Goal: Task Accomplishment & Management: Use online tool/utility

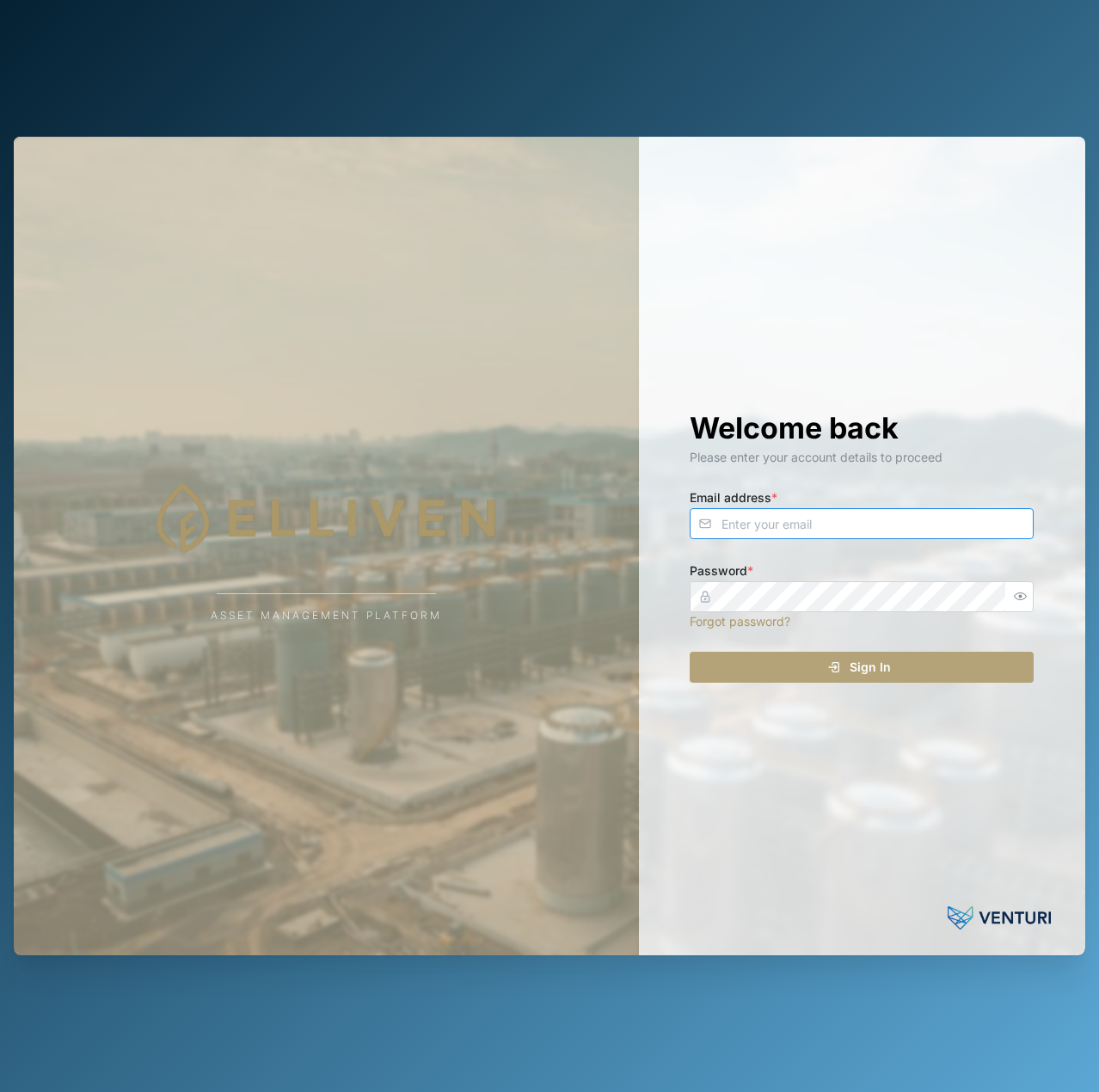
click at [915, 517] on input "Email address *" at bounding box center [862, 523] width 344 height 31
type input "[EMAIL_ADDRESS][PERSON_NAME][DOMAIN_NAME]"
click at [690, 652] on button "Sign In" at bounding box center [862, 667] width 344 height 31
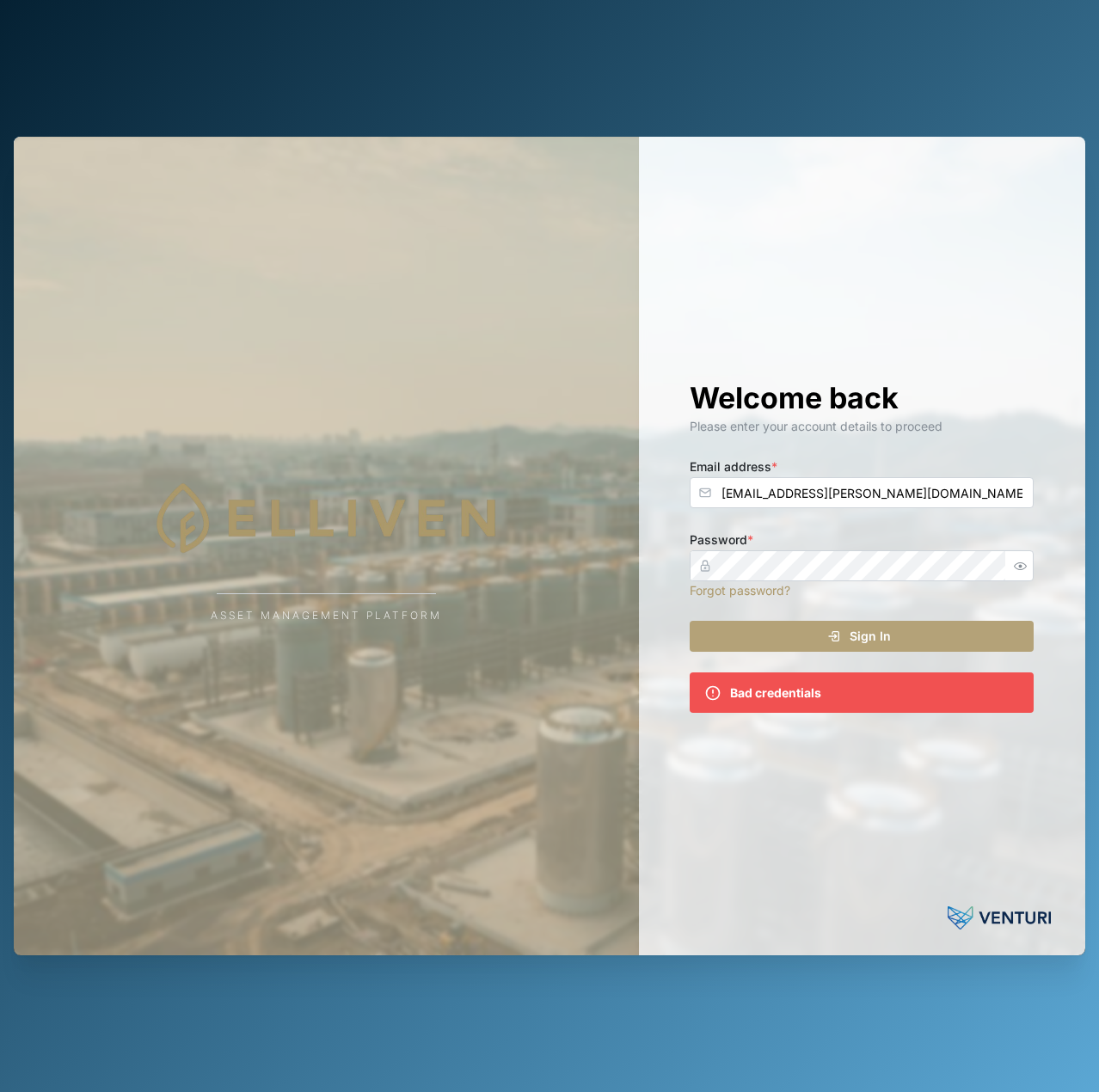
click at [1040, 561] on div "Welcome back Please enter your account details to proceed Email address * [EMAI…" at bounding box center [862, 546] width 413 height 819
click at [1015, 566] on icon "button" at bounding box center [1021, 565] width 13 height 10
click at [690, 621] on button "Sign In" at bounding box center [862, 636] width 344 height 31
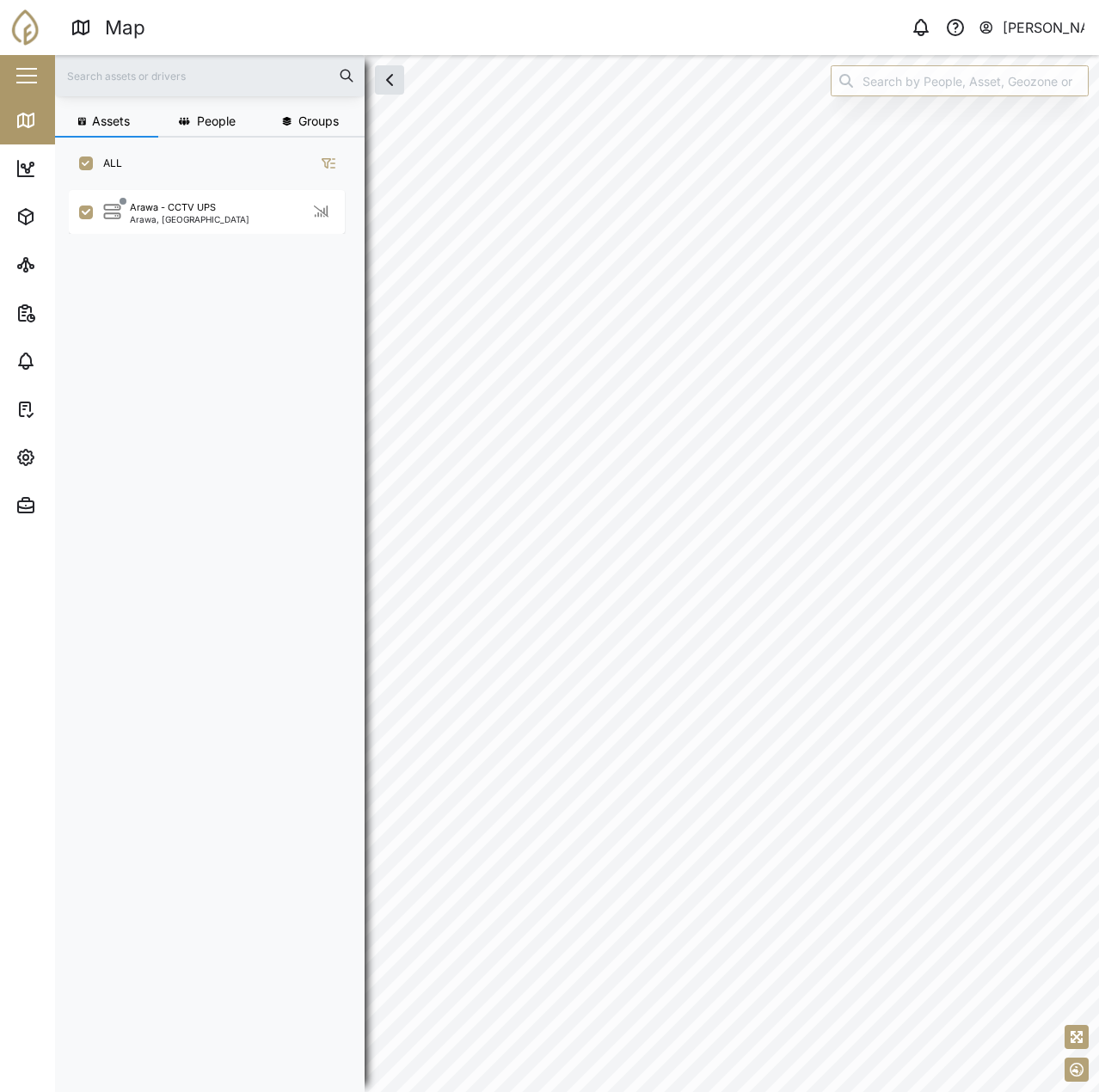
scroll to position [882, 269]
click at [245, 226] on div "Arawa - CCTV UPS [GEOGRAPHIC_DATA], [GEOGRAPHIC_DATA]" at bounding box center [206, 212] width 276 height 44
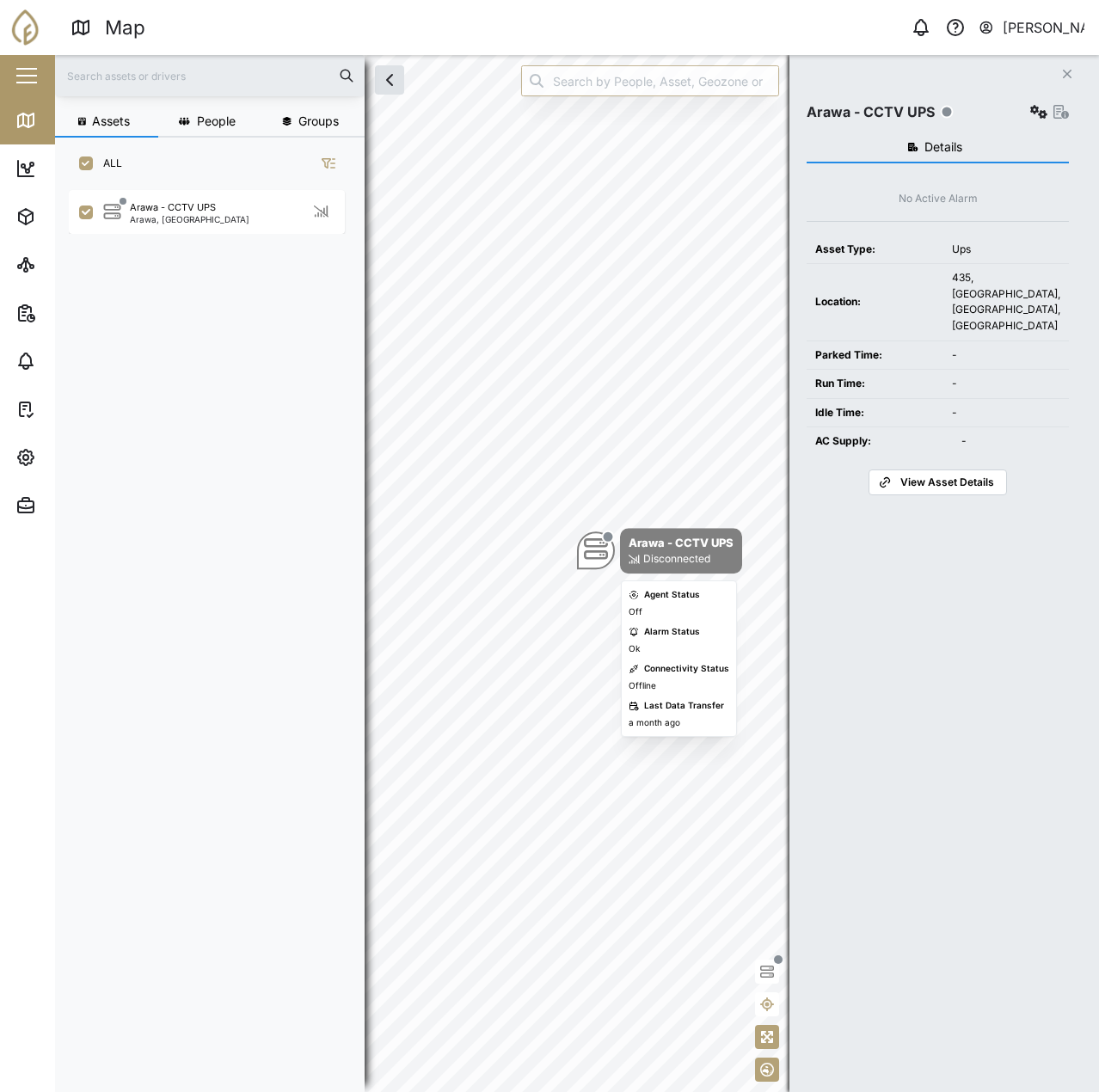
click at [675, 551] on div "Arawa - CCTV UPS" at bounding box center [681, 542] width 105 height 17
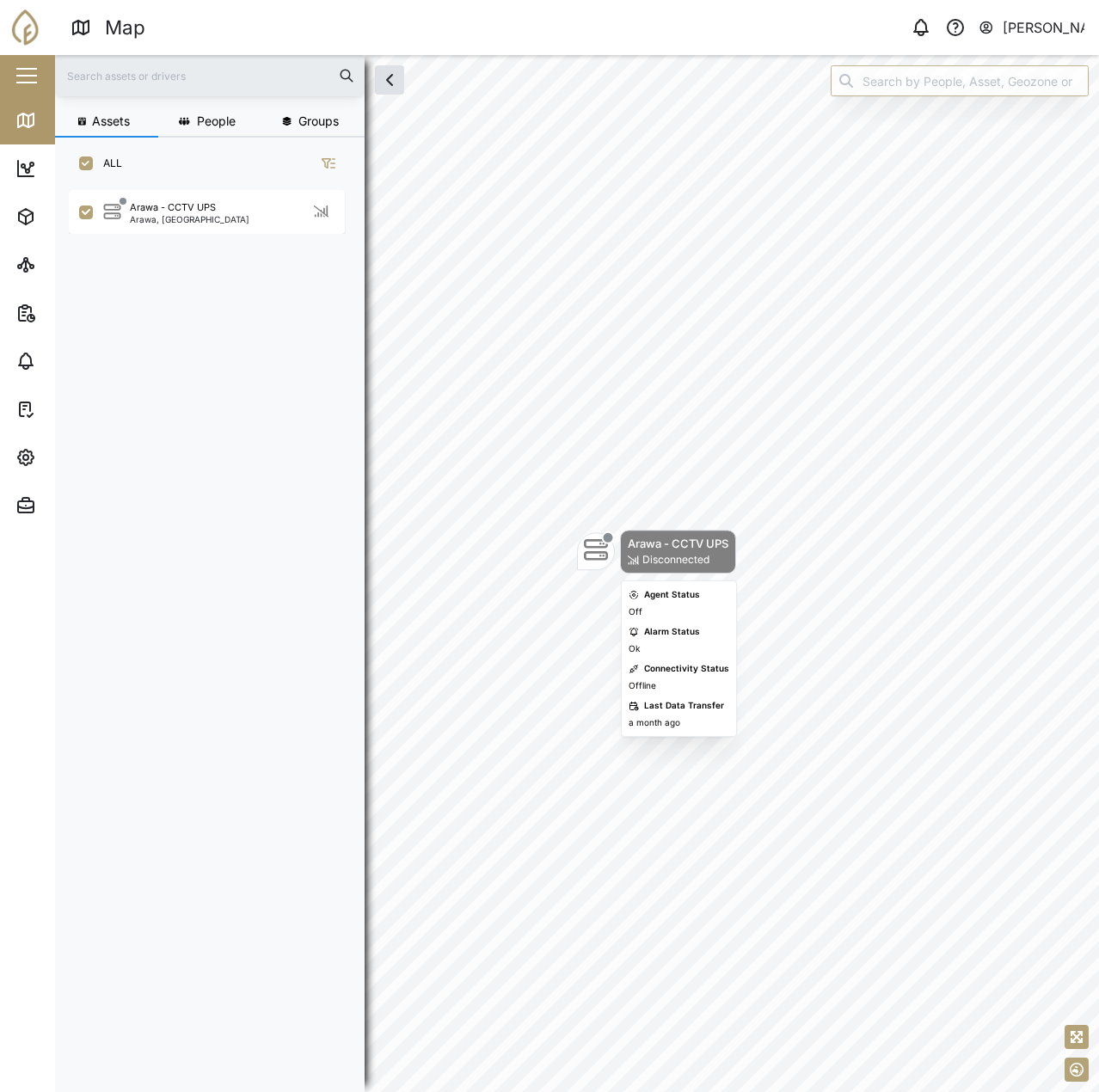
click at [675, 551] on div "Arawa - CCTV UPS" at bounding box center [678, 543] width 101 height 17
